Goal: Task Accomplishment & Management: Use online tool/utility

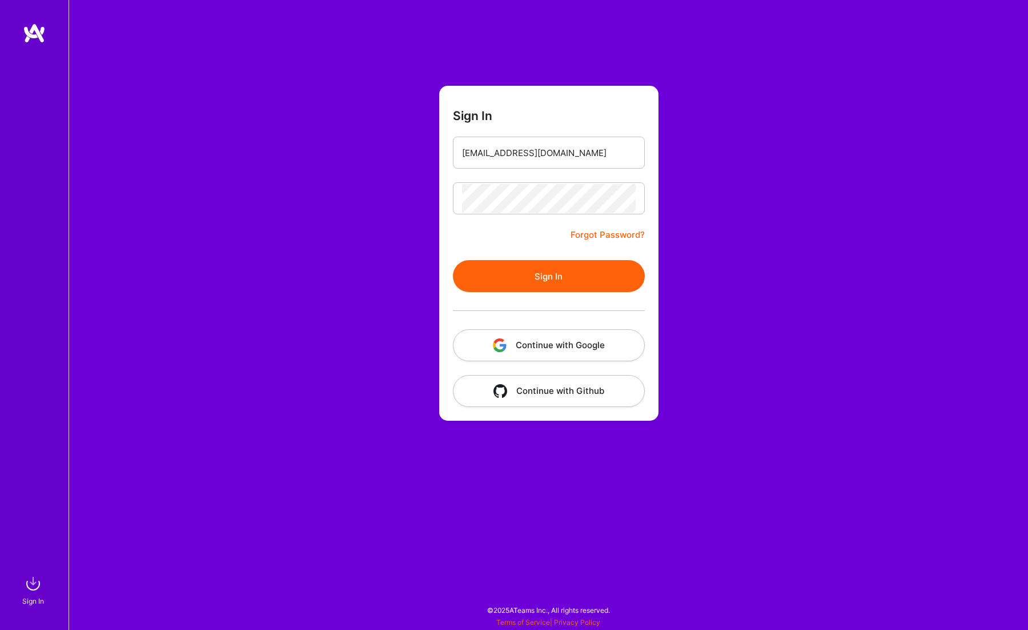
click at [553, 275] on button "Sign In" at bounding box center [549, 276] width 192 height 32
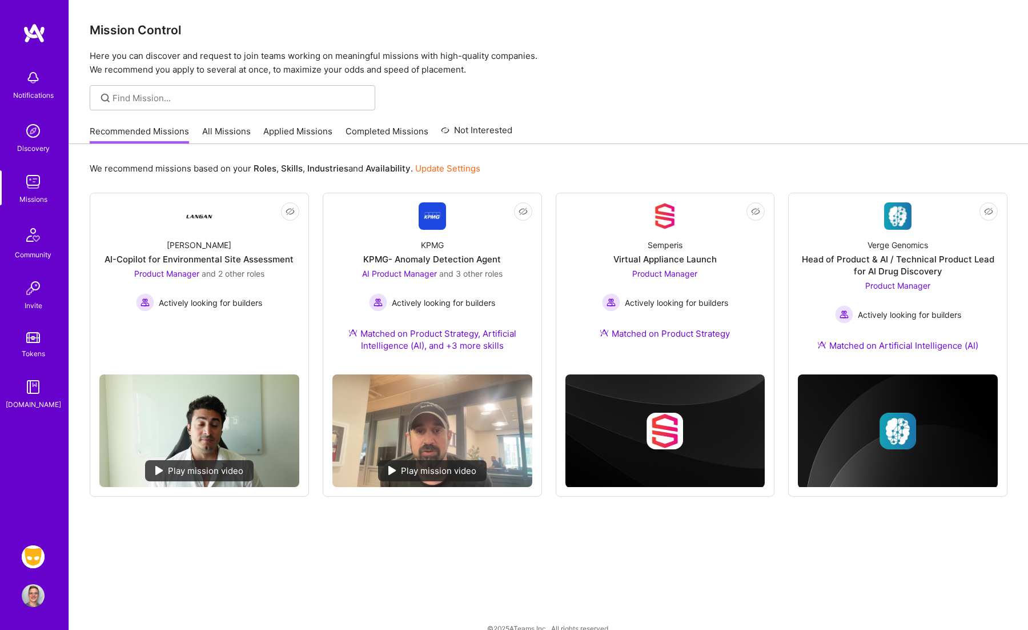
click at [33, 550] on img at bounding box center [33, 556] width 23 height 23
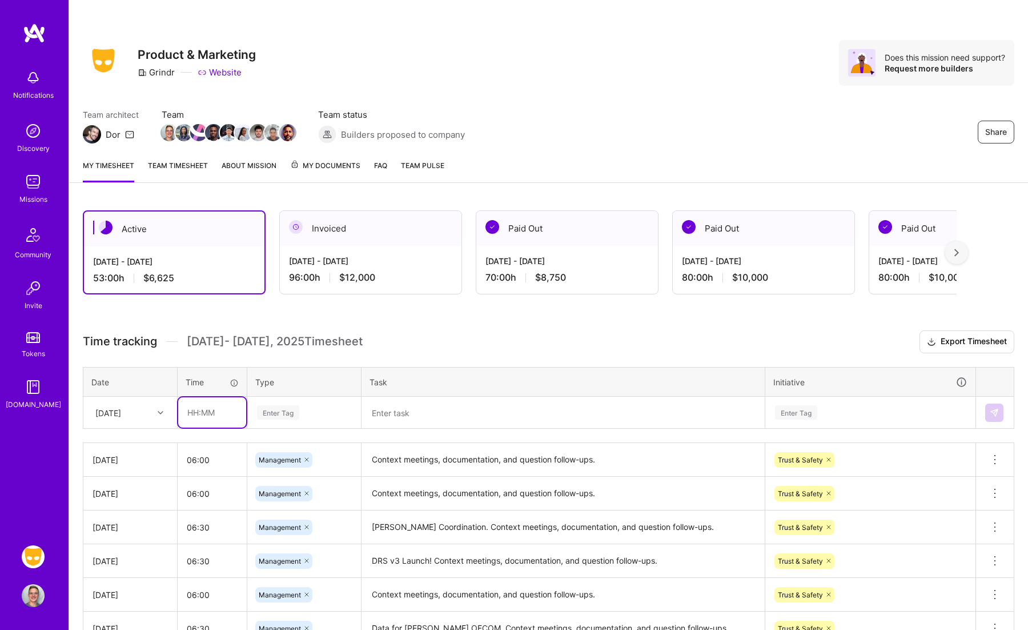
click at [208, 416] on input "text" at bounding box center [212, 412] width 68 height 30
type input "5"
type input "06:00"
type input "mana"
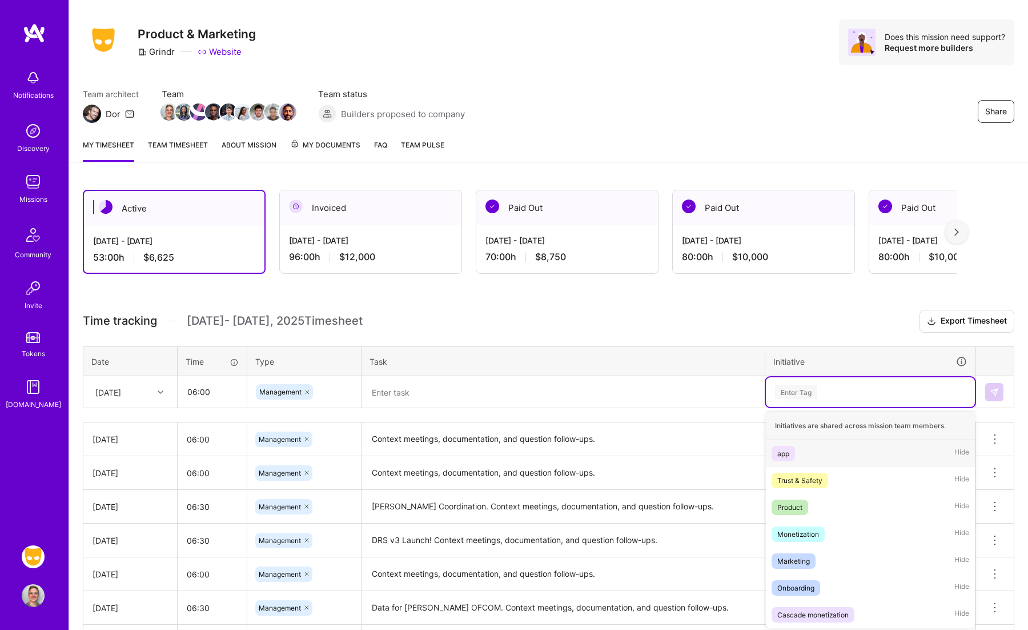
scroll to position [21, 0]
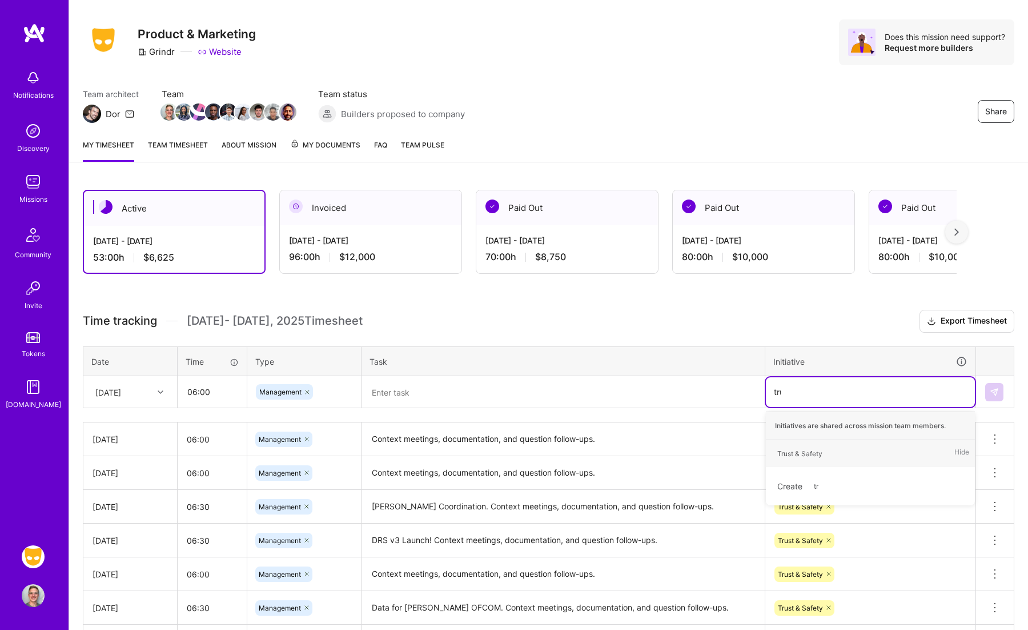
type input "trust"
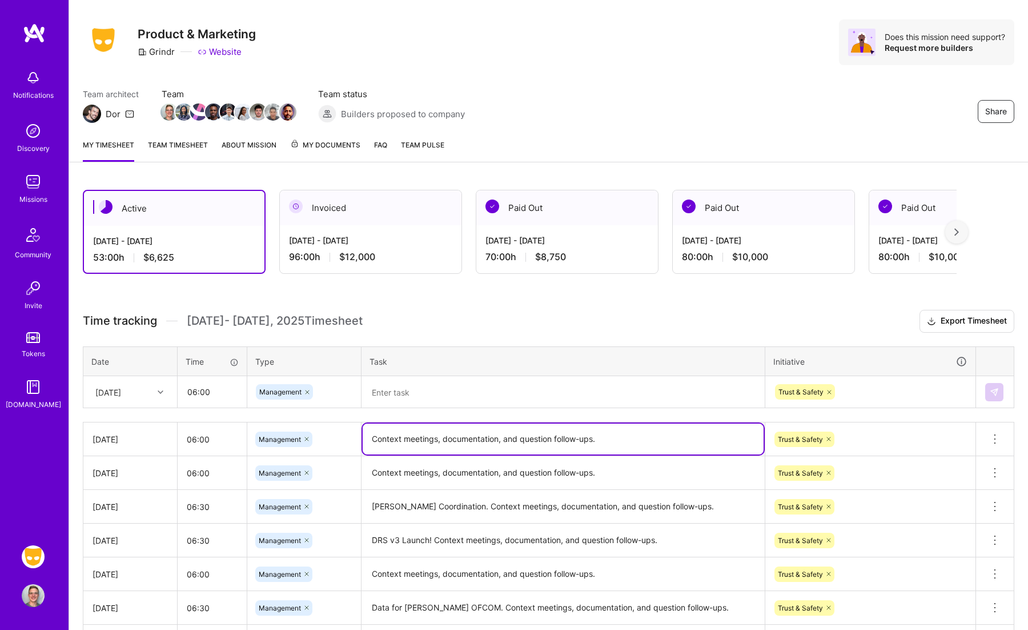
drag, startPoint x: 603, startPoint y: 434, endPoint x: 353, endPoint y: 431, distance: 250.3
click at [353, 431] on tr "[DATE] 06:00 Management Context meetings, documentation, and question follow-up…" at bounding box center [548, 439] width 931 height 34
click at [447, 386] on textarea at bounding box center [563, 392] width 401 height 30
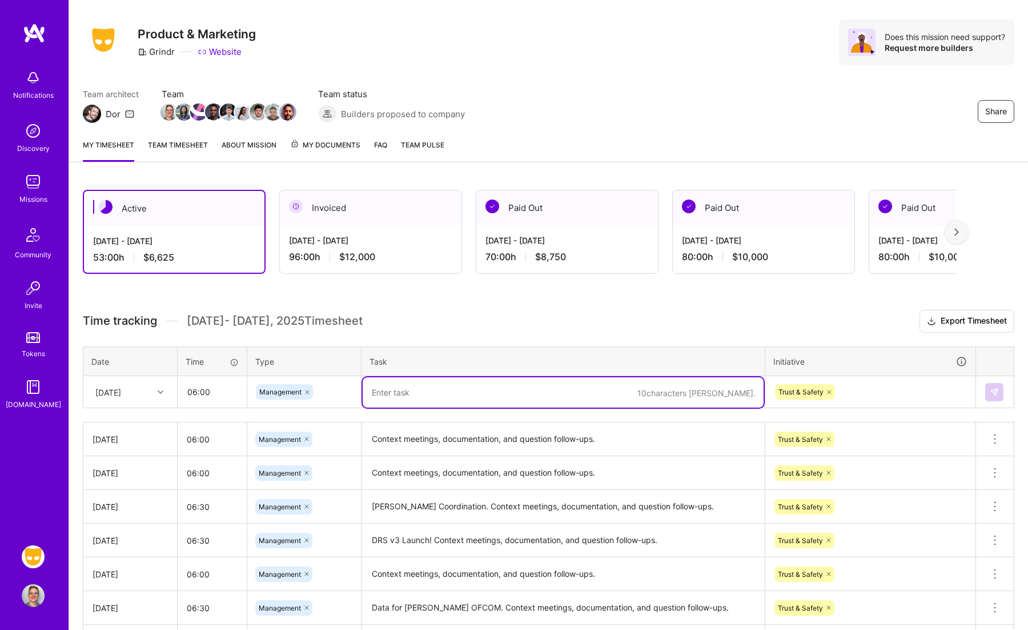
paste textarea "Context meetings, documentation, and question follow-ups."
type textarea "Context meetings, documentation, and question follow-ups."
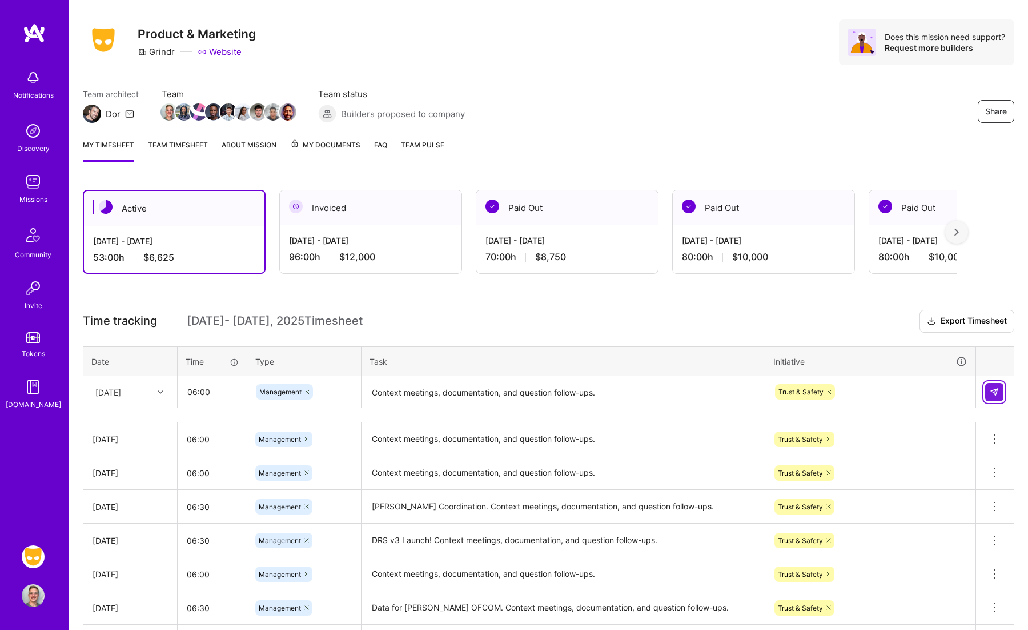
click at [989, 385] on button at bounding box center [995, 392] width 18 height 18
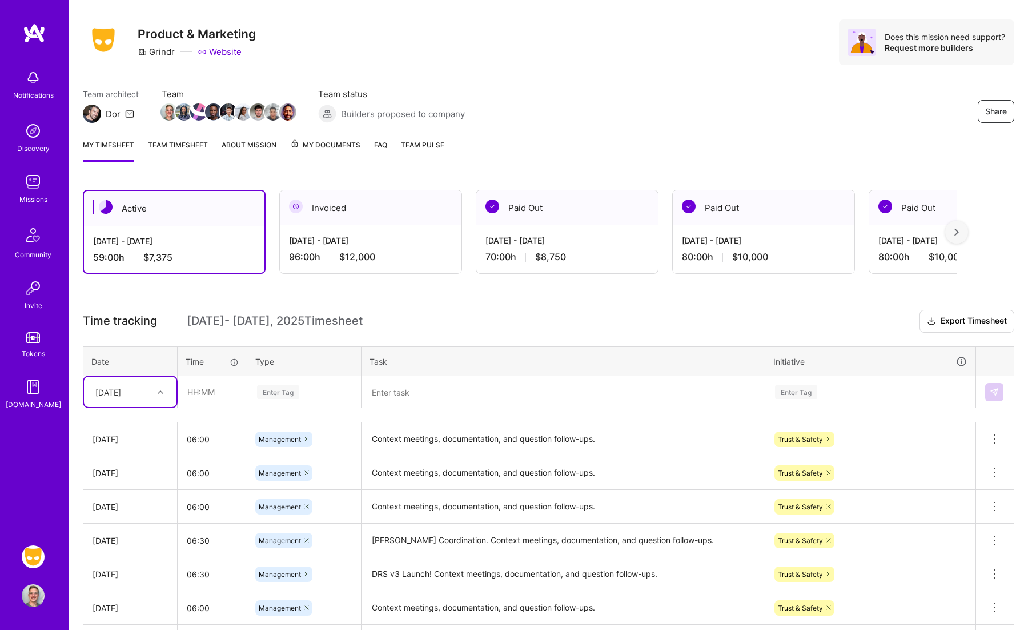
click at [318, 289] on div "Active [DATE] - [DATE] 59:00 h $7,375 Invoiced [DATE] - [DATE] 96:00 h $12,000 …" at bounding box center [548, 511] width 959 height 670
